Goal: Find specific page/section: Find specific page/section

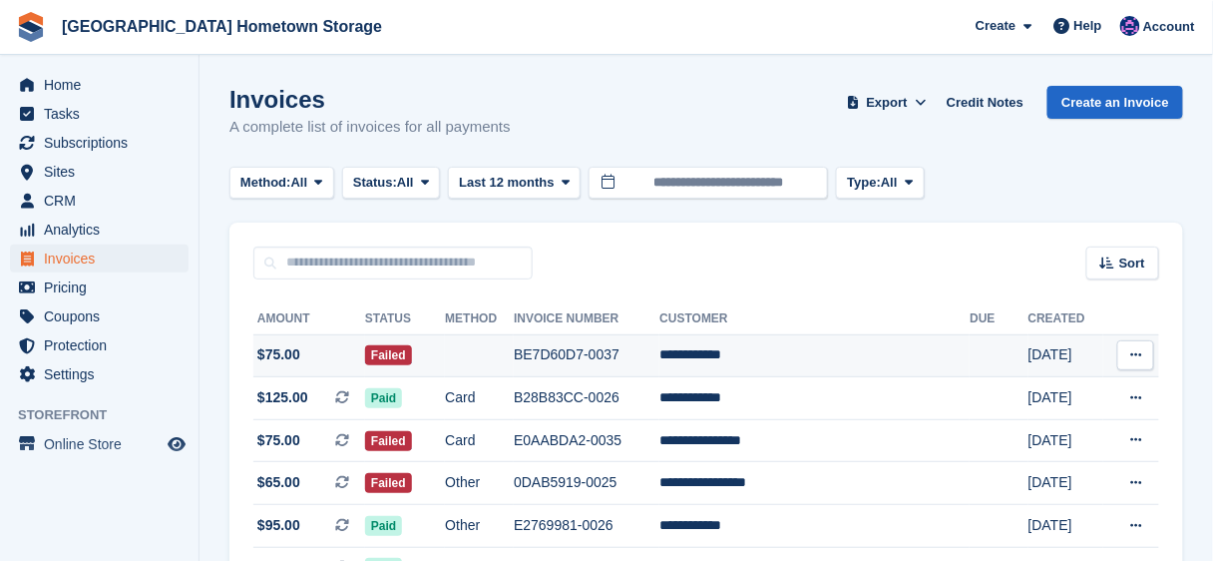
click at [739, 356] on td "**********" at bounding box center [815, 355] width 310 height 43
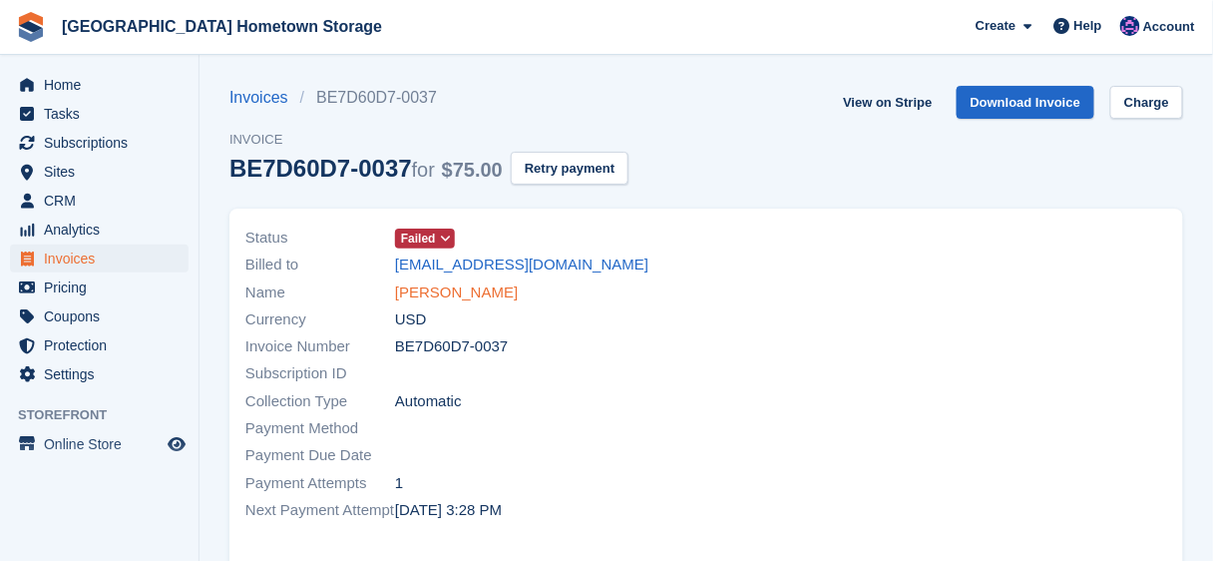
click at [431, 293] on link "[PERSON_NAME]" at bounding box center [456, 292] width 123 height 23
